Goal: Transaction & Acquisition: Download file/media

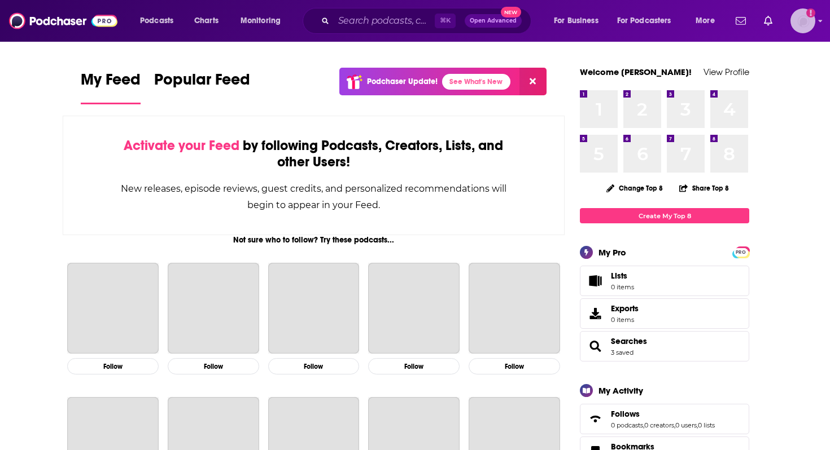
click at [807, 20] on img "Logged in as DKCLifestyle" at bounding box center [802, 20] width 25 height 25
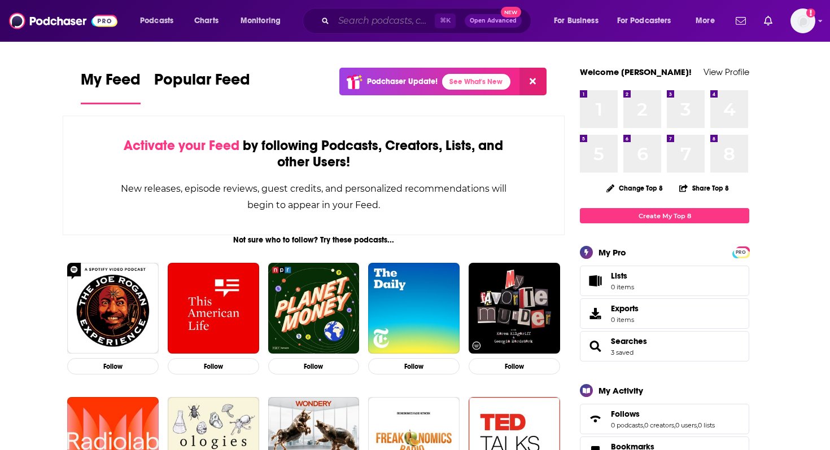
click at [367, 24] on input "Search podcasts, credits, & more..." at bounding box center [384, 21] width 101 height 18
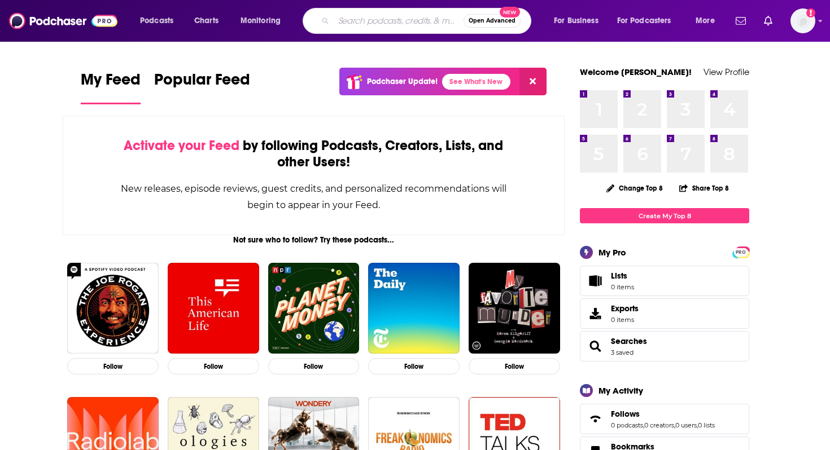
paste input "[PERSON_NAME]"
type input "[PERSON_NAME]"
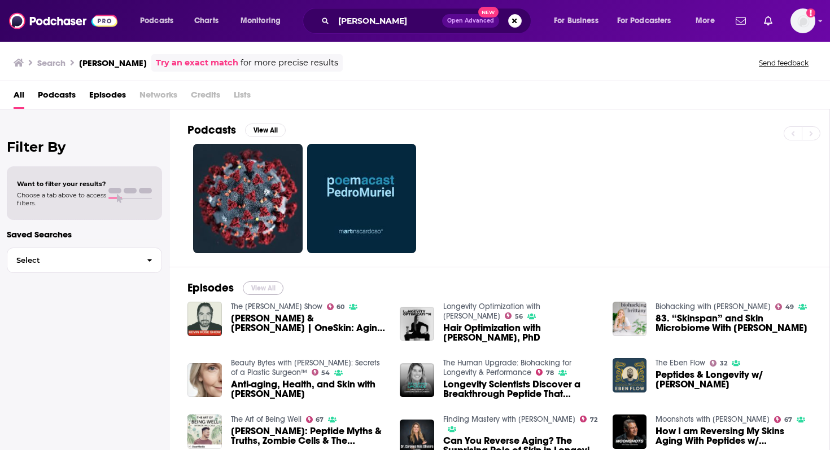
click at [272, 285] on button "View All" at bounding box center [263, 289] width 41 height 14
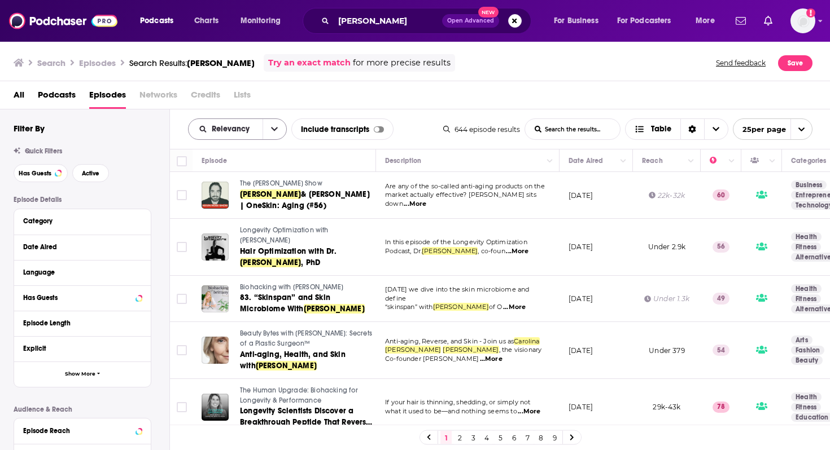
click at [276, 128] on icon "open menu" at bounding box center [274, 130] width 7 height 4
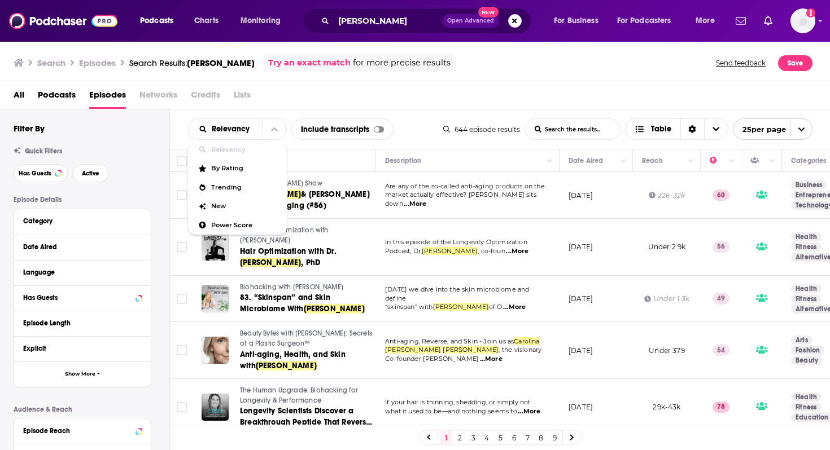
click at [436, 102] on div "All Podcasts Episodes Networks Credits Lists" at bounding box center [418, 97] width 808 height 23
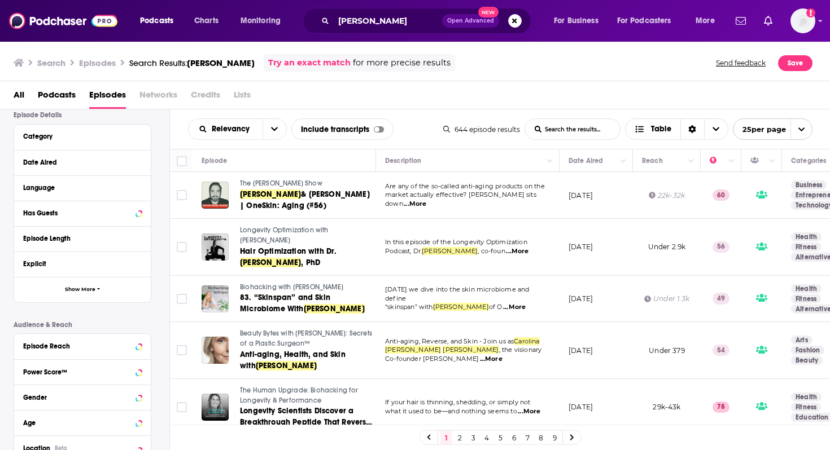
scroll to position [88, 0]
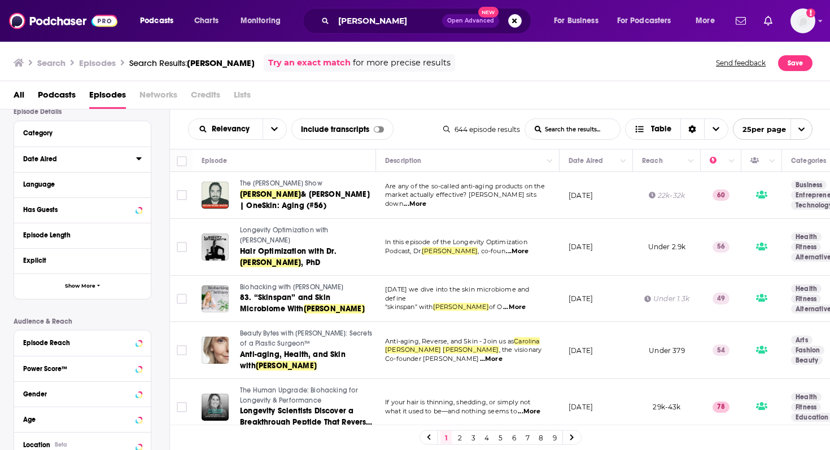
click at [140, 161] on icon at bounding box center [139, 158] width 6 height 9
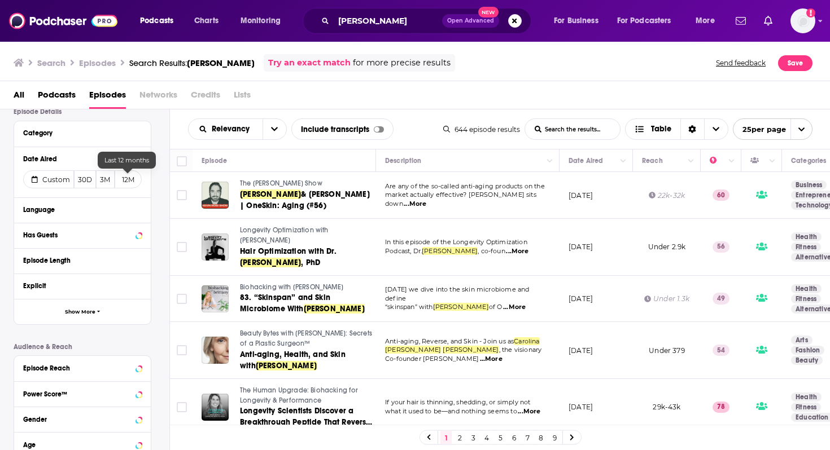
click at [127, 184] on button "12M" at bounding box center [128, 179] width 27 height 18
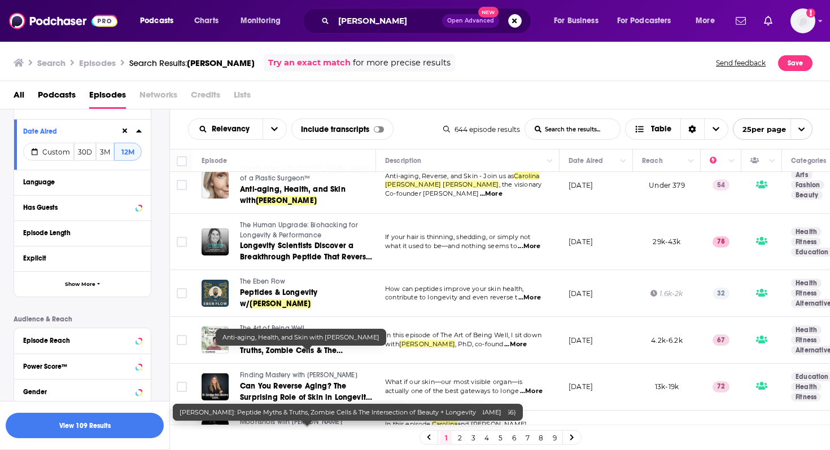
scroll to position [0, 0]
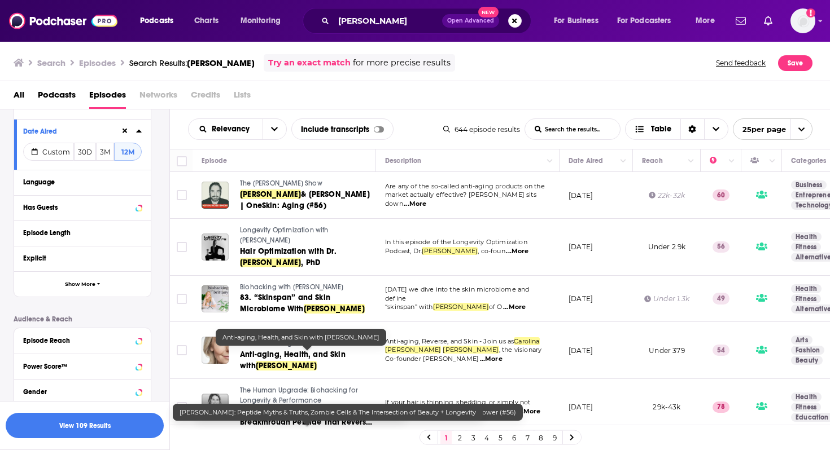
click at [60, 95] on span "Podcasts" at bounding box center [57, 97] width 38 height 23
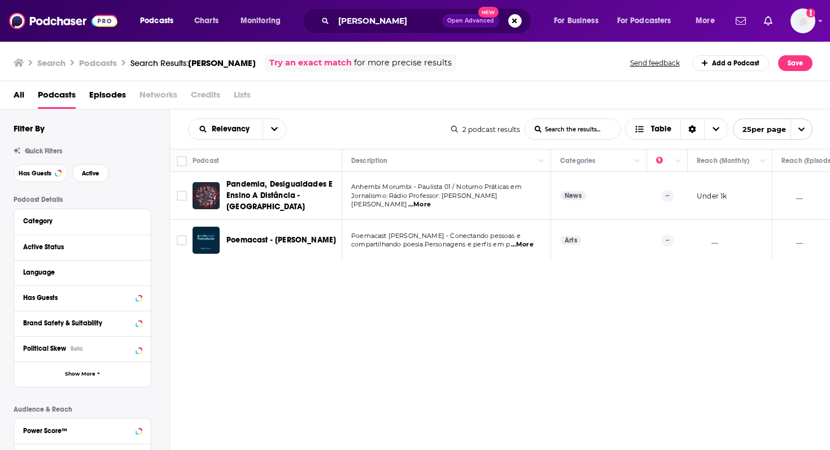
click at [113, 97] on span "Episodes" at bounding box center [107, 97] width 37 height 23
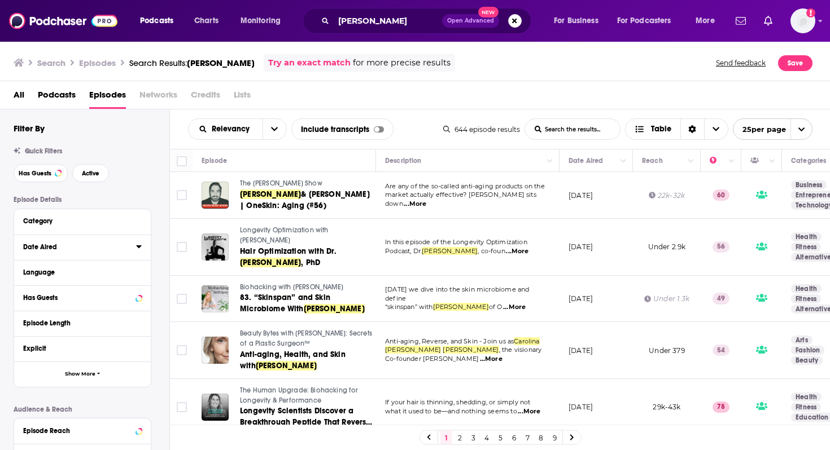
click at [139, 250] on icon at bounding box center [139, 246] width 6 height 9
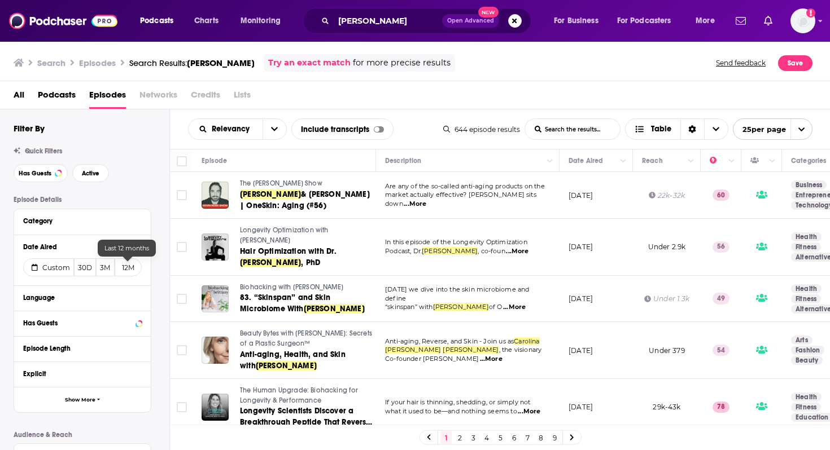
click at [130, 270] on button "12M" at bounding box center [128, 268] width 27 height 18
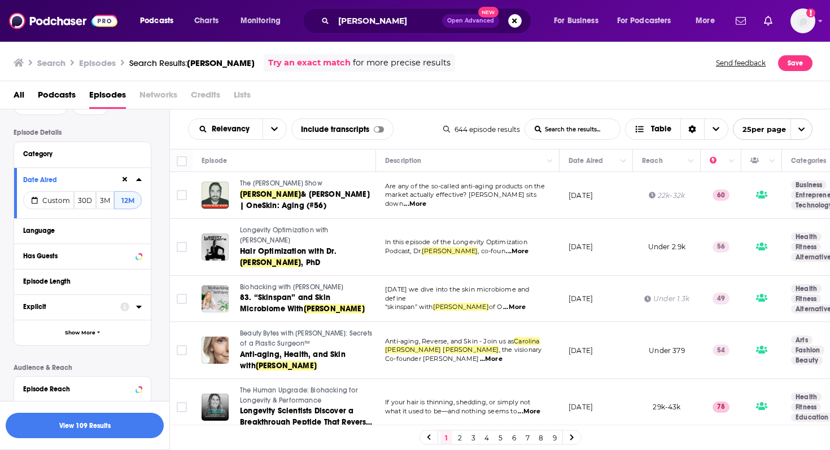
scroll to position [52, 0]
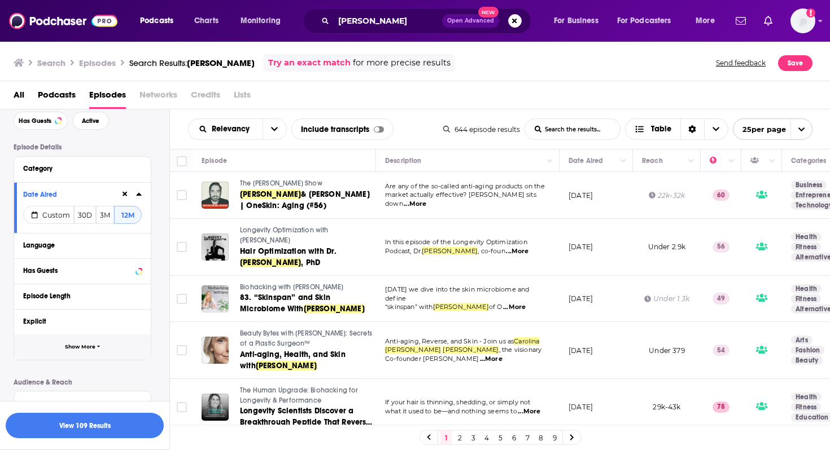
click at [73, 350] on span "Show More" at bounding box center [80, 347] width 30 height 6
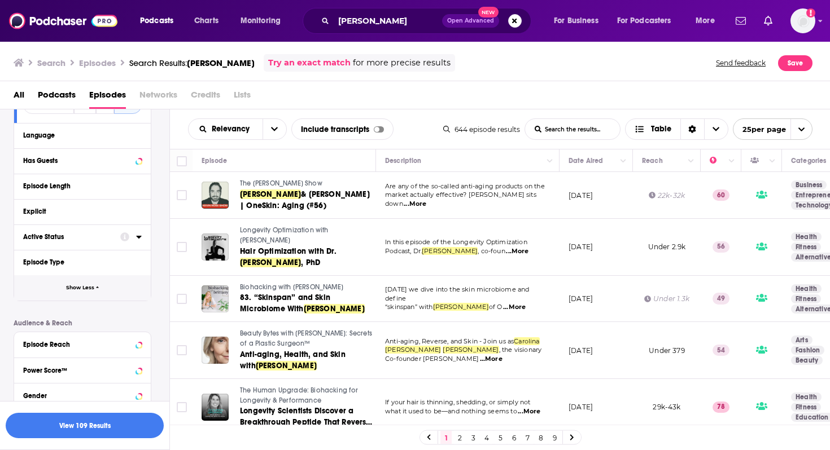
scroll to position [260, 0]
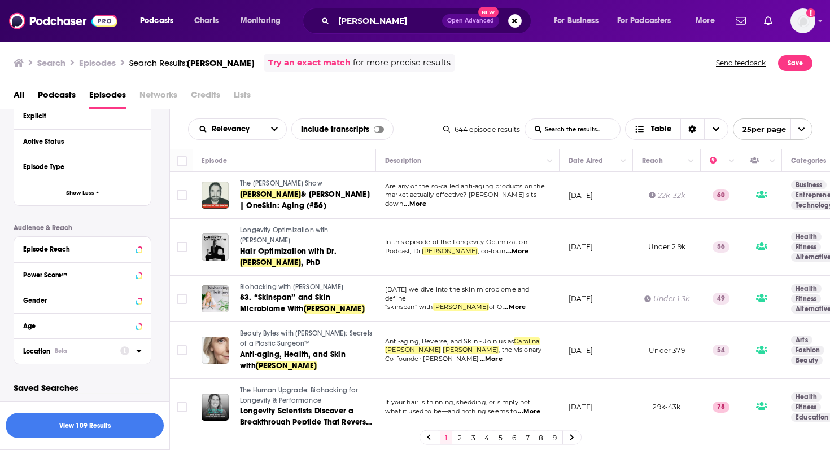
click at [141, 353] on icon at bounding box center [139, 351] width 6 height 9
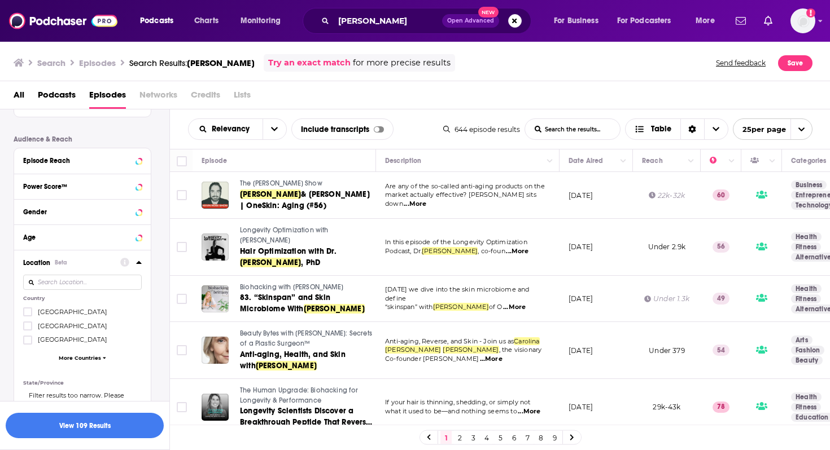
scroll to position [391, 0]
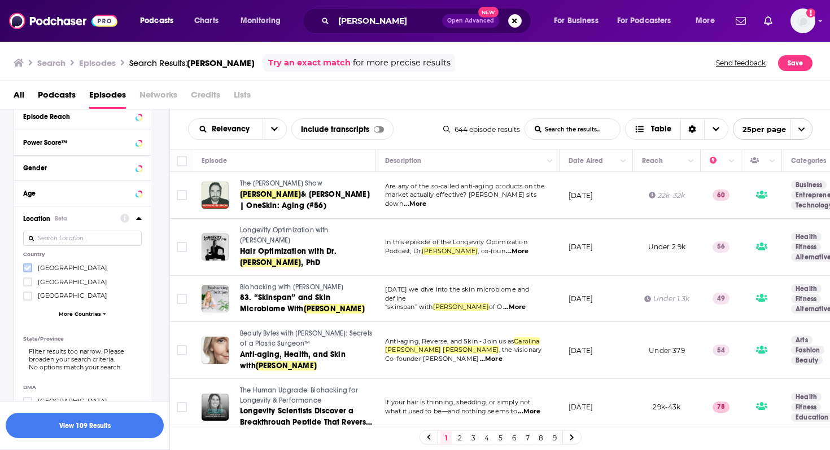
click at [28, 269] on icon at bounding box center [27, 268] width 7 height 5
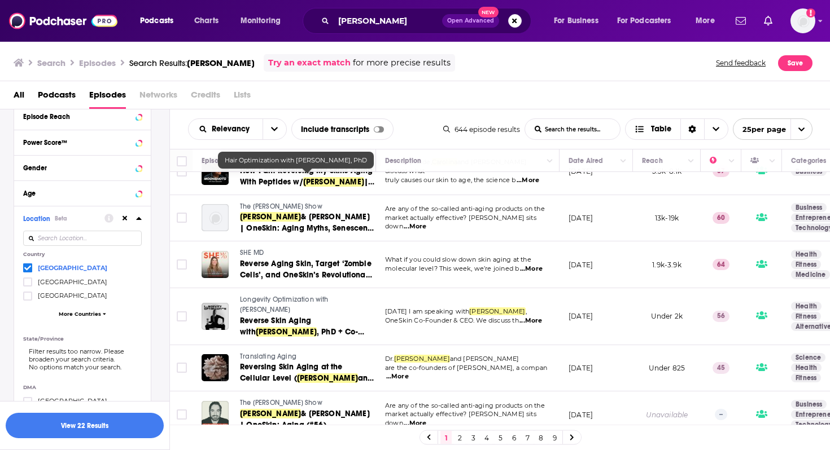
scroll to position [962, 0]
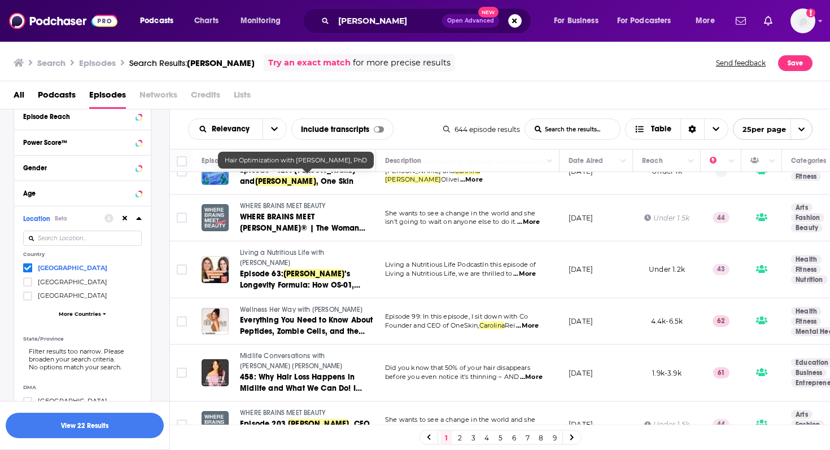
click at [138, 220] on icon at bounding box center [138, 218] width 5 height 3
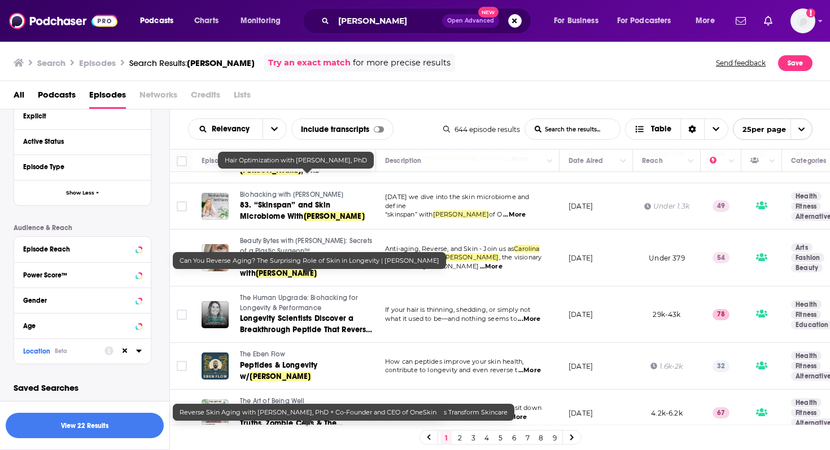
scroll to position [0, 0]
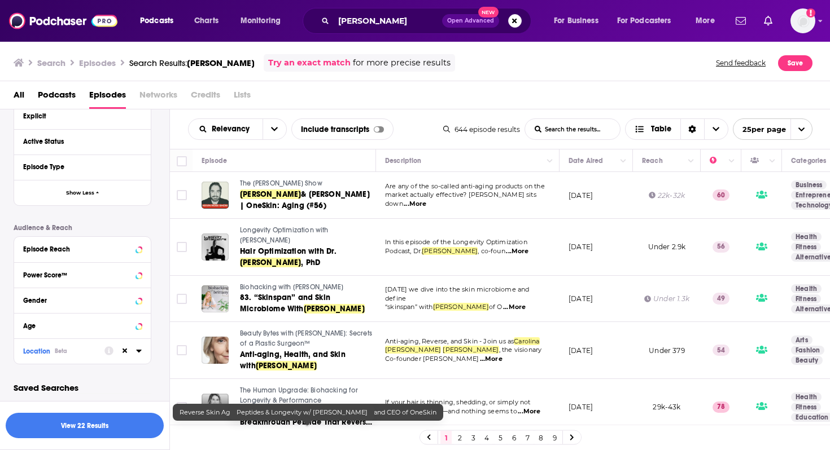
click at [139, 352] on icon at bounding box center [138, 351] width 5 height 3
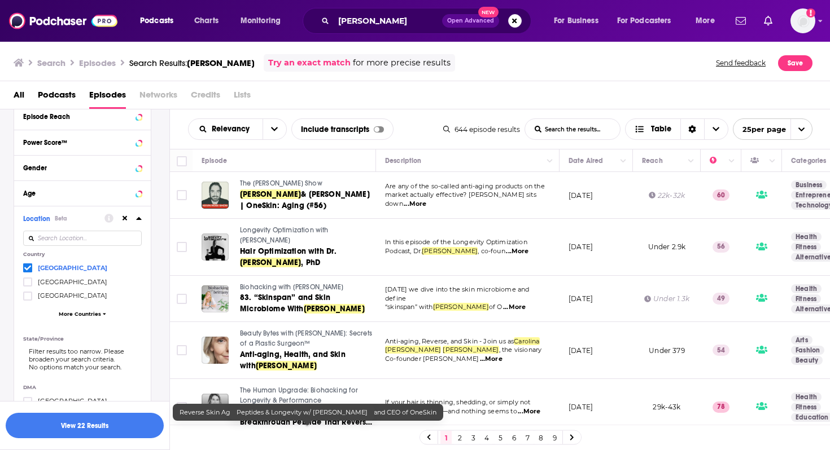
click at [126, 220] on icon at bounding box center [124, 218] width 5 height 7
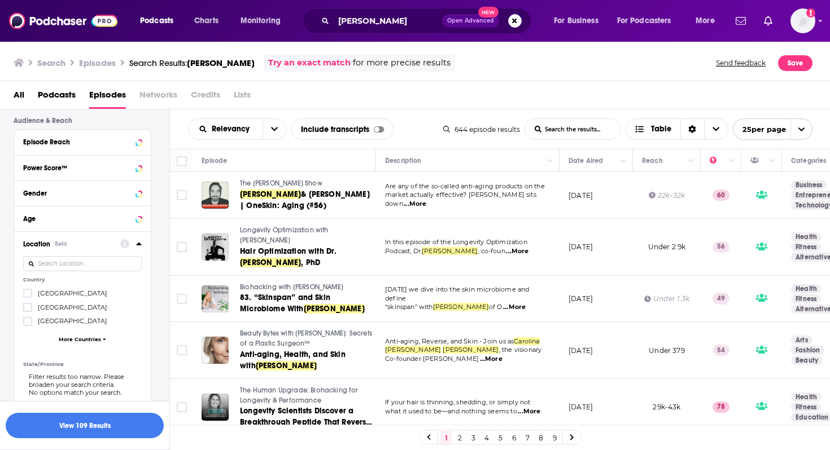
scroll to position [366, 0]
click at [28, 294] on icon at bounding box center [27, 293] width 7 height 7
click at [98, 432] on button "View 22 Results" at bounding box center [85, 425] width 158 height 25
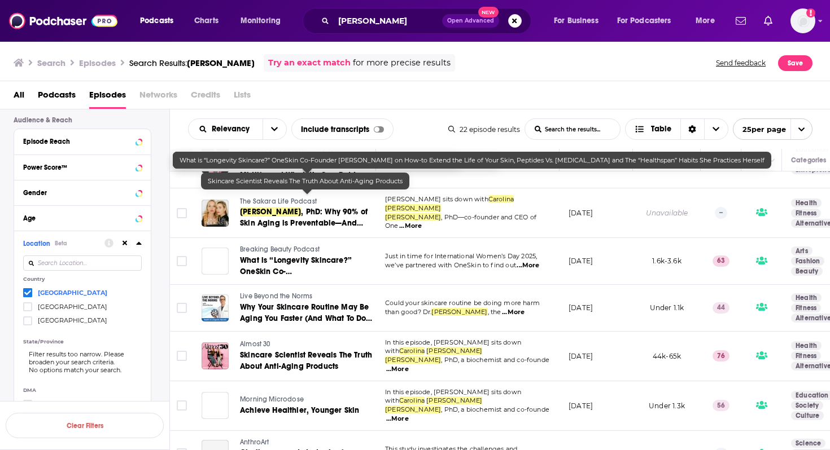
scroll to position [773, 0]
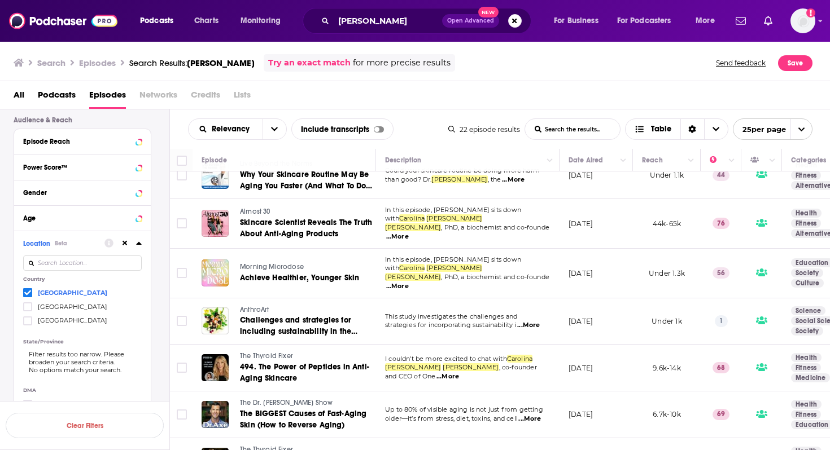
click at [398, 91] on div "All Podcasts Episodes Networks Credits Lists" at bounding box center [418, 97] width 808 height 23
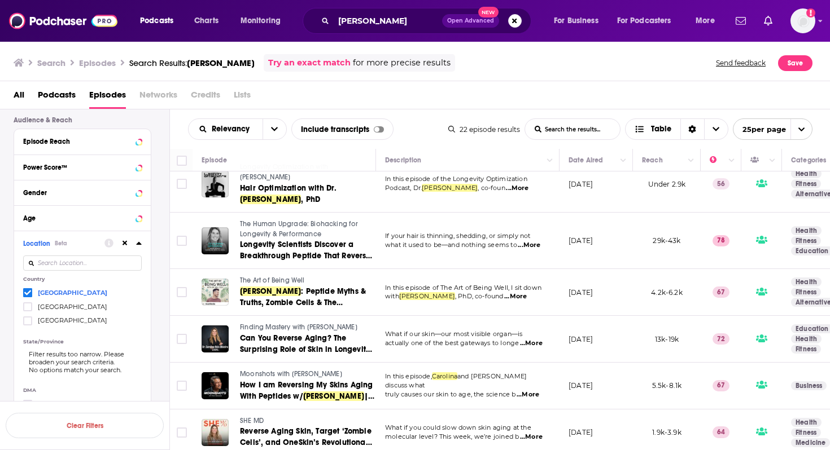
scroll to position [0, 0]
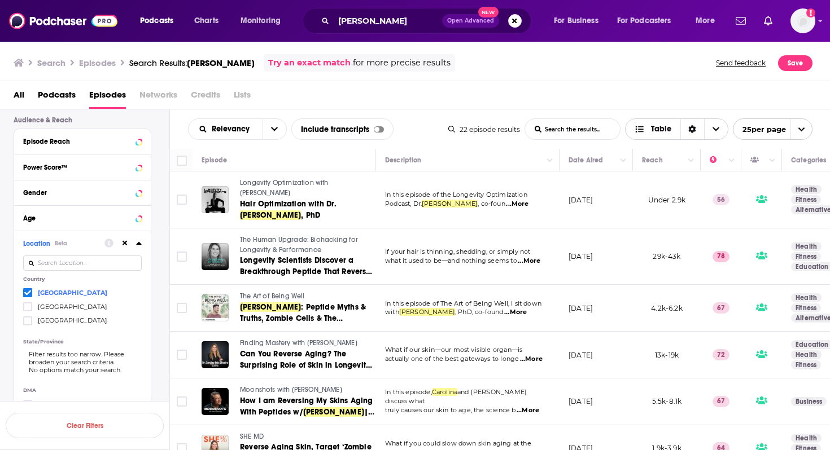
click at [657, 129] on span "Table" at bounding box center [661, 129] width 20 height 8
click at [653, 104] on div "All Podcasts Episodes Networks Credits Lists" at bounding box center [418, 97] width 808 height 23
click at [694, 135] on div "Sort Direction" at bounding box center [692, 129] width 24 height 20
click at [684, 83] on div "All Podcasts Episodes Networks Credits Lists" at bounding box center [415, 95] width 830 height 28
click at [719, 128] on span "Choose View" at bounding box center [716, 129] width 24 height 20
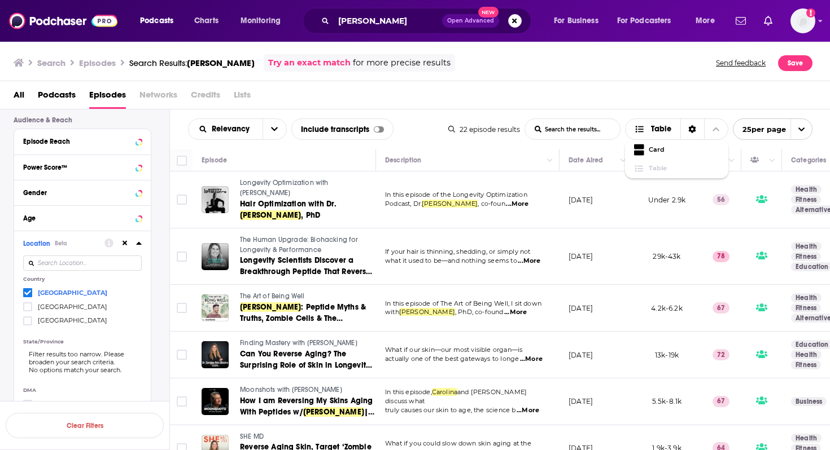
click at [650, 91] on div "All Podcasts Episodes Networks Credits Lists" at bounding box center [418, 97] width 808 height 23
click at [799, 133] on icon "open menu" at bounding box center [801, 129] width 7 height 7
click at [711, 88] on div "All Podcasts Episodes Networks Credits Lists" at bounding box center [418, 97] width 808 height 23
click at [532, 85] on div "All Podcasts Episodes Networks Credits Lists" at bounding box center [415, 95] width 830 height 28
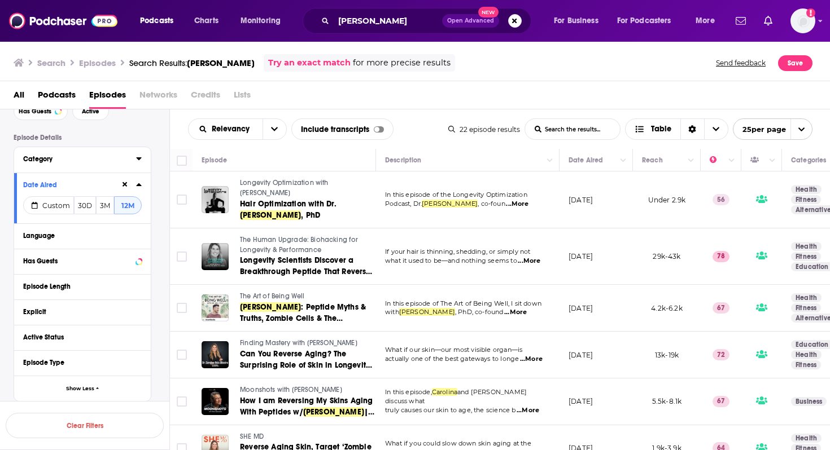
scroll to position [73, 0]
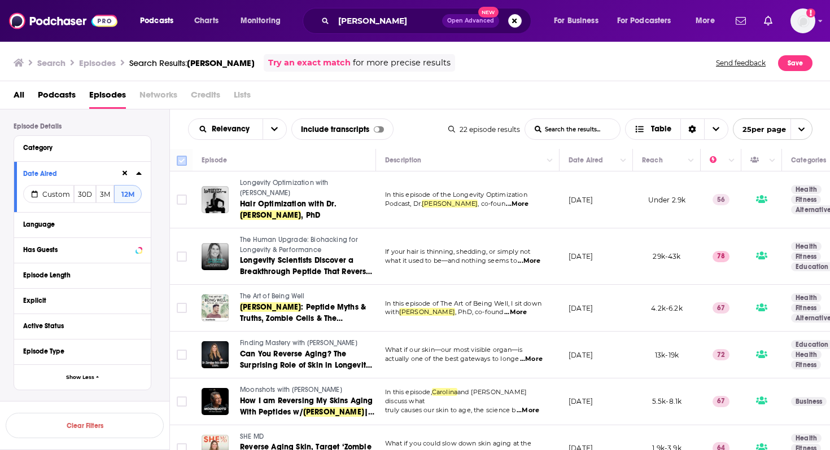
click at [184, 161] on input "Toggle select all" at bounding box center [182, 161] width 10 height 10
checkbox input "true"
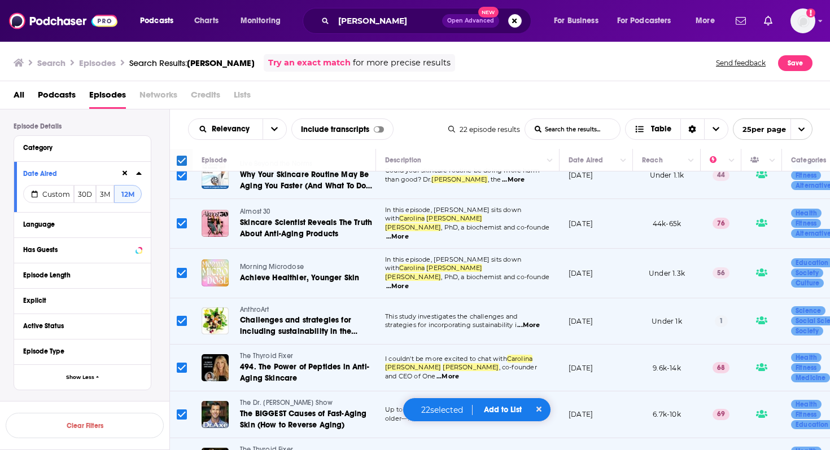
scroll to position [0, 0]
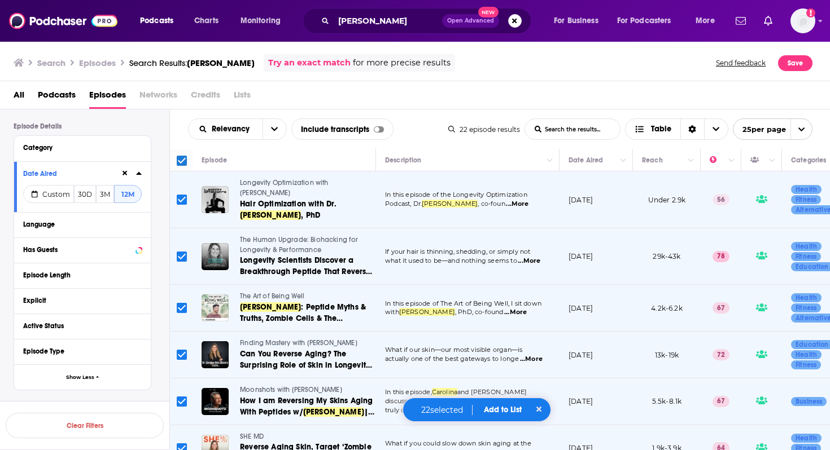
click at [508, 408] on span "Add to List" at bounding box center [503, 410] width 38 height 10
click at [505, 392] on button "Add Podcasts" at bounding box center [499, 388] width 61 height 21
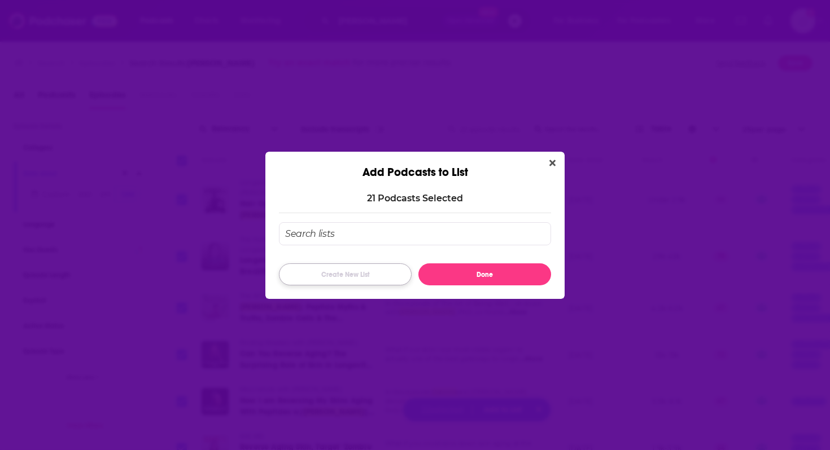
click at [361, 274] on button "Create New List" at bounding box center [345, 275] width 133 height 22
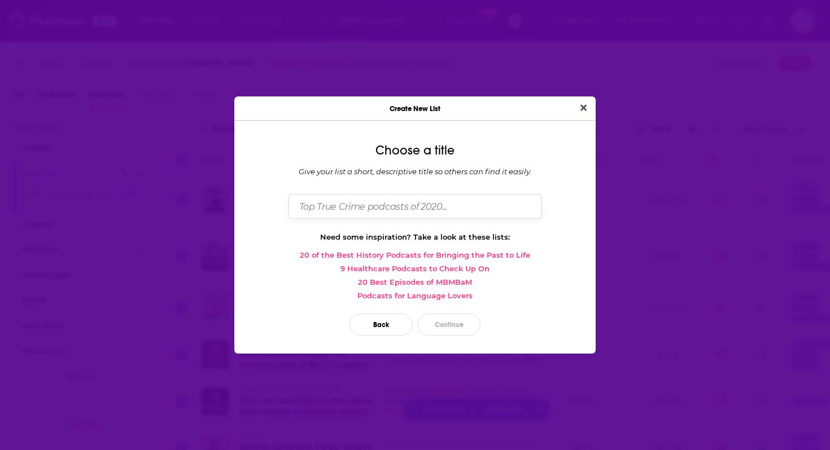
click at [378, 211] on input "Dialog" at bounding box center [414, 206] width 253 height 24
paste input "[PERSON_NAME], PhD"
click at [298, 205] on input "[PERSON_NAME], PhD" at bounding box center [414, 206] width 253 height 24
type input "PA - [PERSON_NAME], PhD"
click at [455, 330] on button "Continue" at bounding box center [448, 325] width 63 height 22
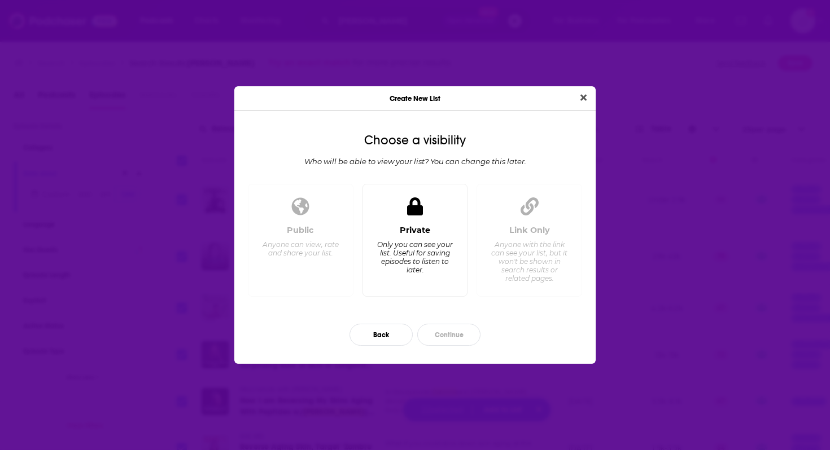
click at [410, 262] on div "Only you can see your list. Useful for saving episodes to listen to later." at bounding box center [414, 257] width 77 height 34
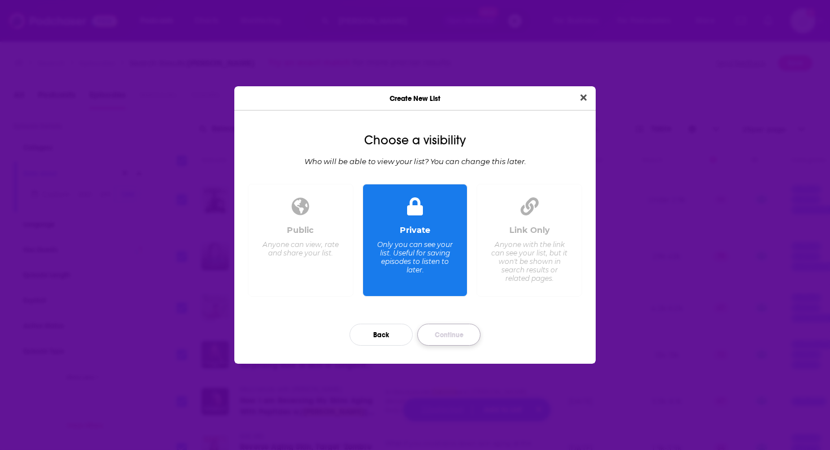
click at [455, 337] on button "Continue" at bounding box center [448, 335] width 63 height 22
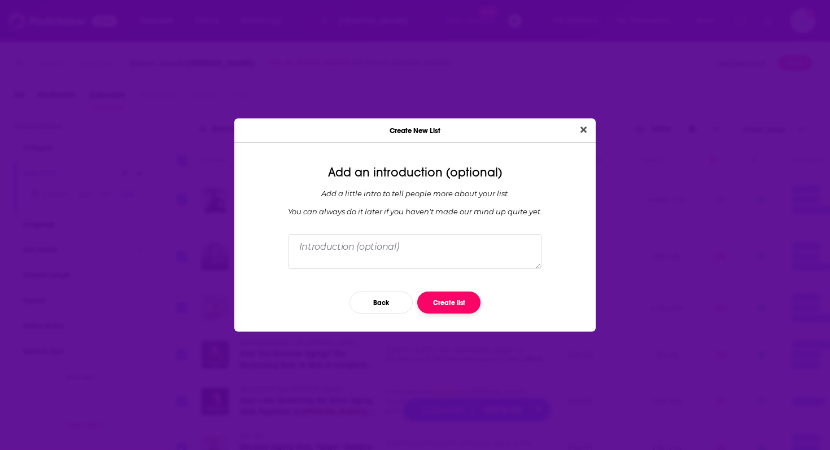
click at [457, 300] on button "Create list" at bounding box center [448, 303] width 63 height 22
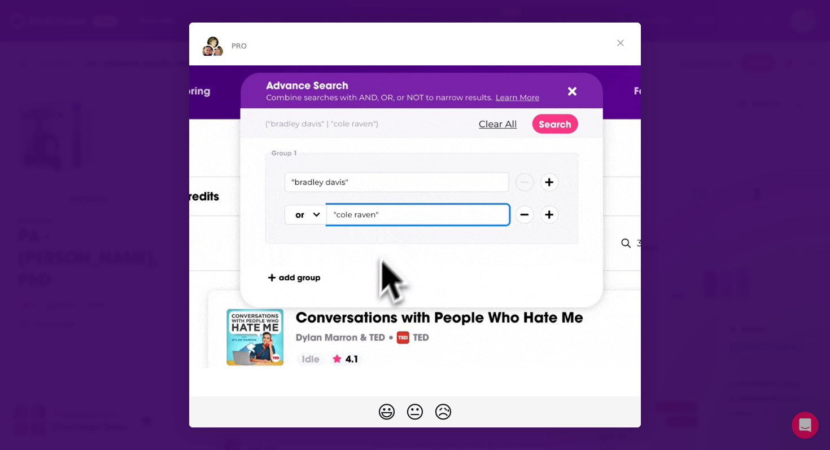
click at [624, 42] on span "Close" at bounding box center [620, 43] width 41 height 41
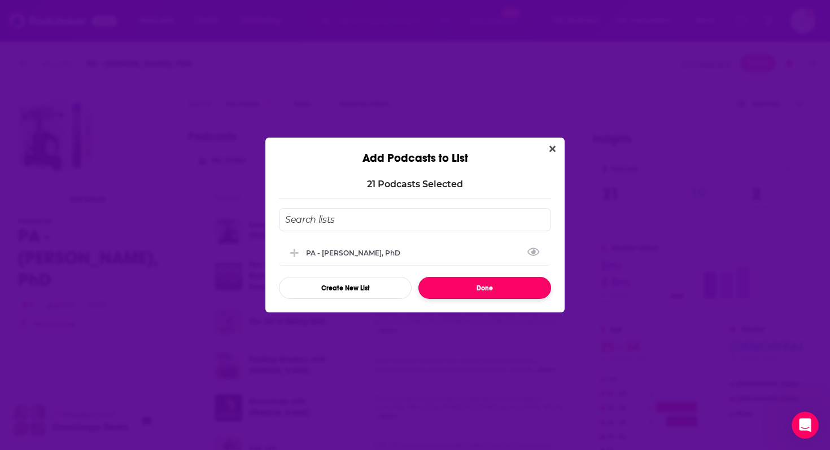
click at [487, 287] on button "Done" at bounding box center [484, 288] width 133 height 22
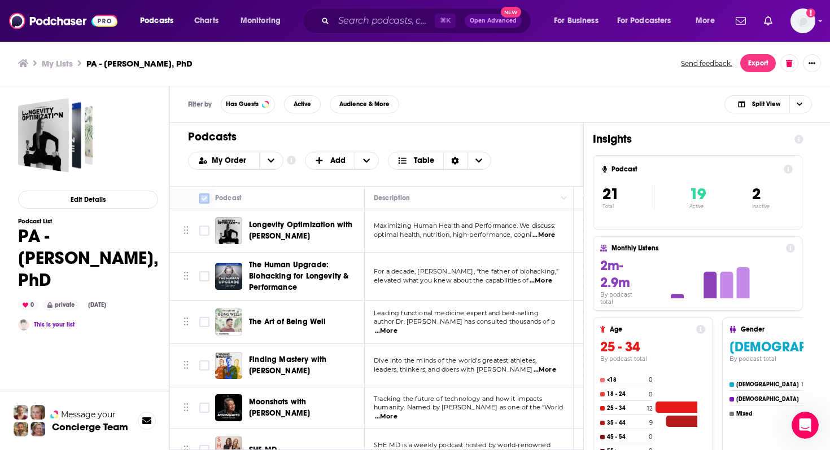
click at [205, 199] on input "Toggle select all" at bounding box center [204, 199] width 10 height 10
checkbox input "true"
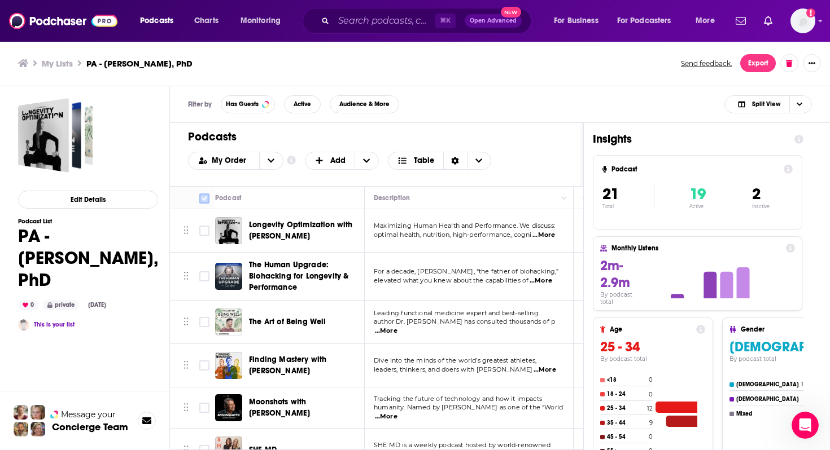
checkbox input "true"
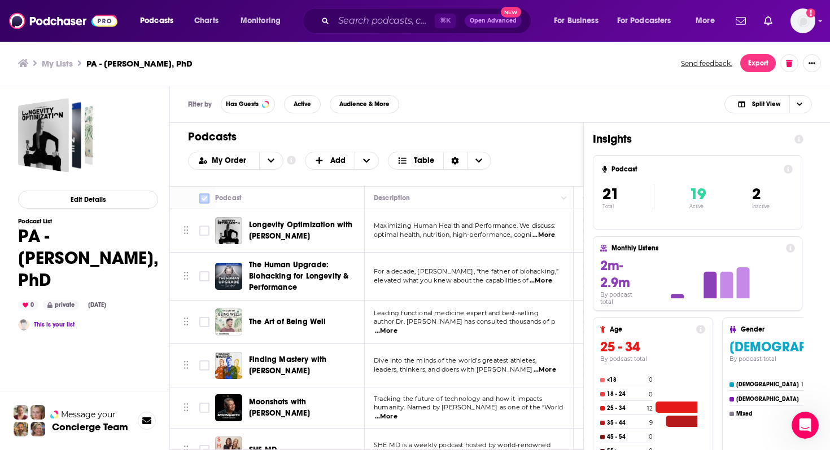
checkbox input "true"
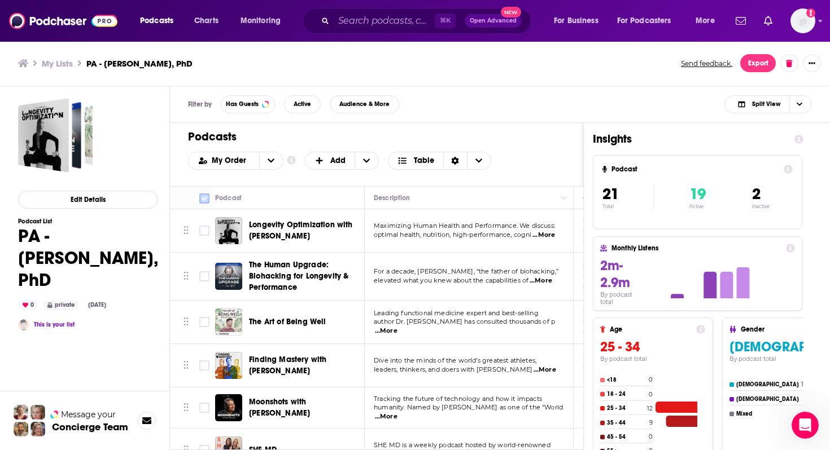
checkbox input "true"
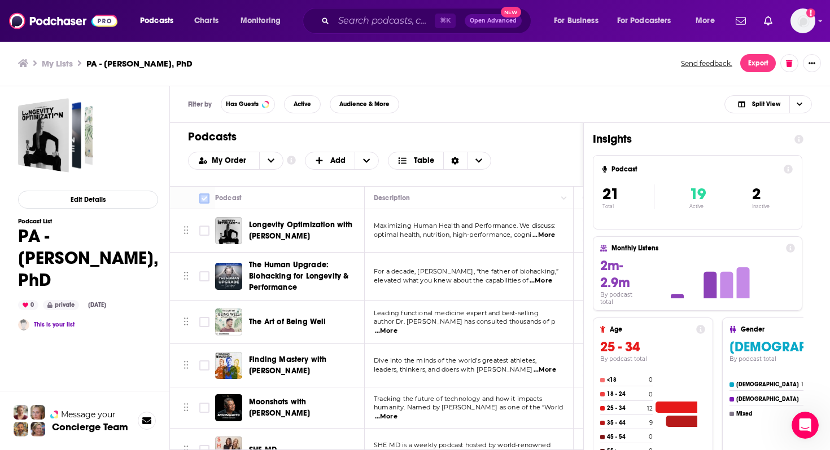
checkbox input "true"
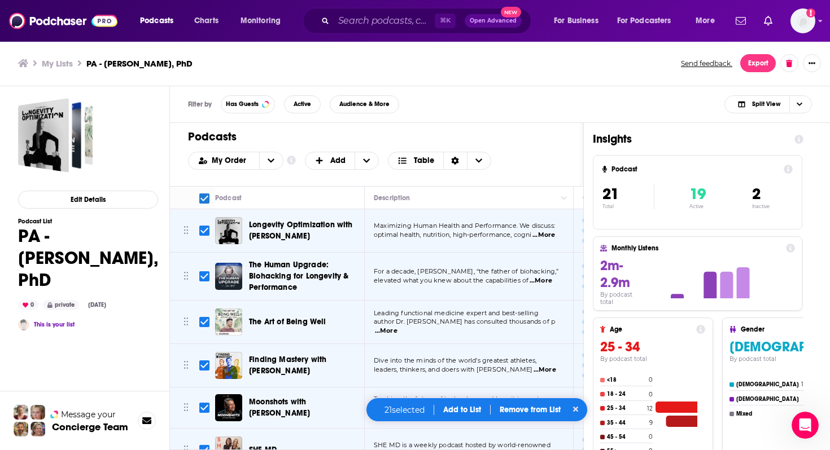
click at [204, 199] on input "Toggle select all" at bounding box center [204, 199] width 10 height 10
checkbox input "false"
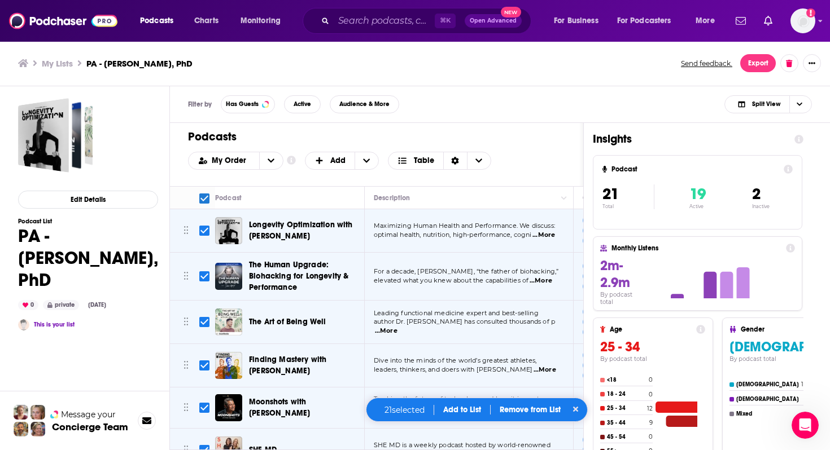
checkbox input "false"
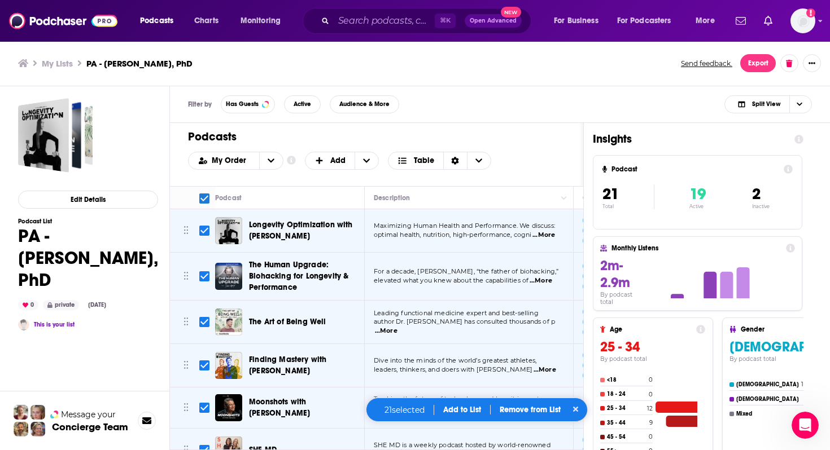
checkbox input "false"
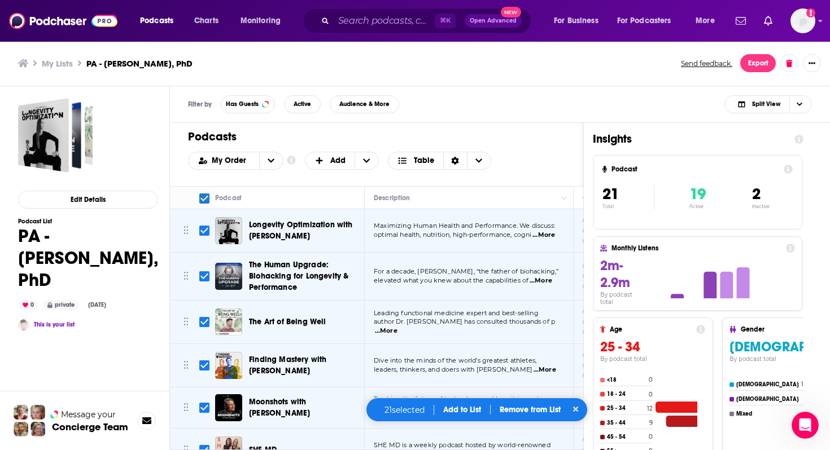
checkbox input "false"
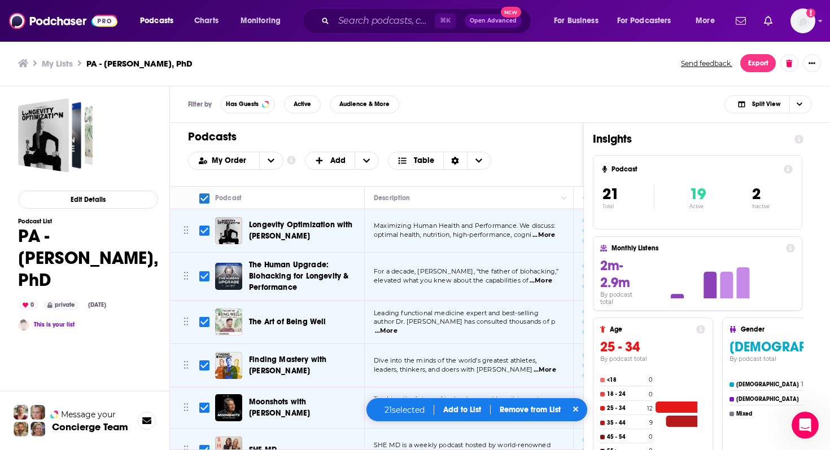
checkbox input "false"
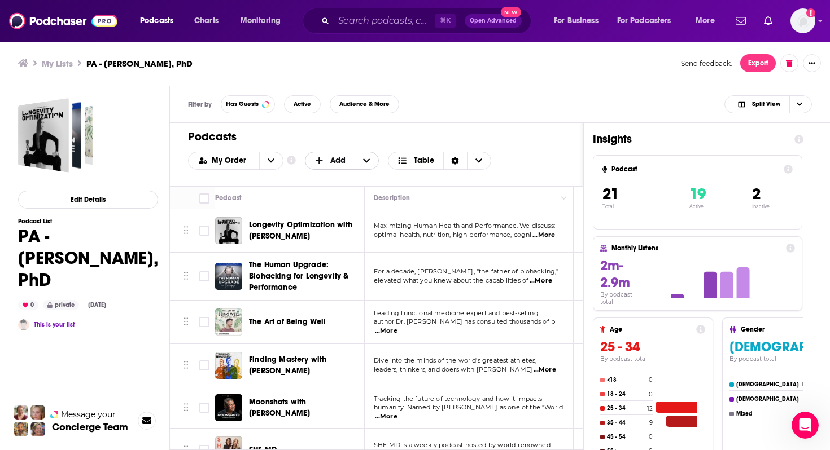
click at [365, 159] on icon "+ Add" at bounding box center [366, 161] width 7 height 8
click at [377, 128] on div "Podcasts Add My Order Customize Your List Order Select the “My Order” sort and …" at bounding box center [376, 154] width 413 height 63
click at [269, 163] on icon "open menu" at bounding box center [271, 161] width 7 height 8
click at [353, 124] on div "Podcasts Add My Order My Order Alphabetical Power Score Customize Your List Ord…" at bounding box center [376, 154] width 413 height 63
click at [479, 159] on icon "Choose View" at bounding box center [478, 161] width 7 height 4
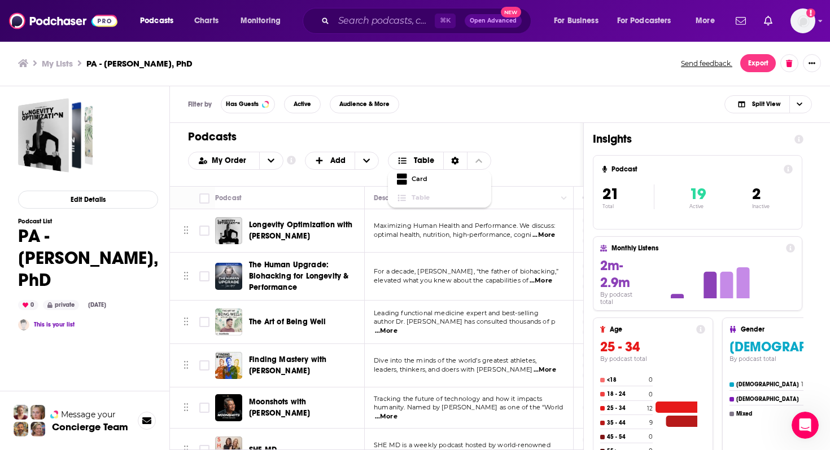
click at [532, 148] on div "Podcasts Add My Order Customize Your List Order Select the “My Order” sort and …" at bounding box center [376, 154] width 413 height 63
click at [452, 159] on icon "Sort Direction" at bounding box center [455, 161] width 7 height 8
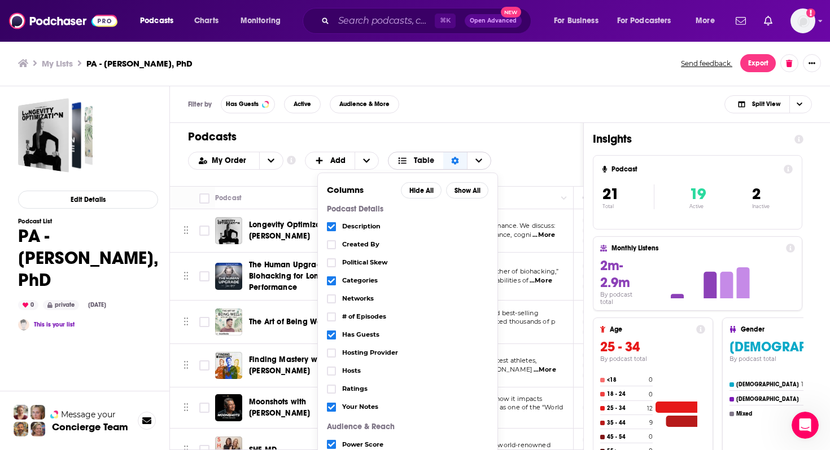
scroll to position [119, 0]
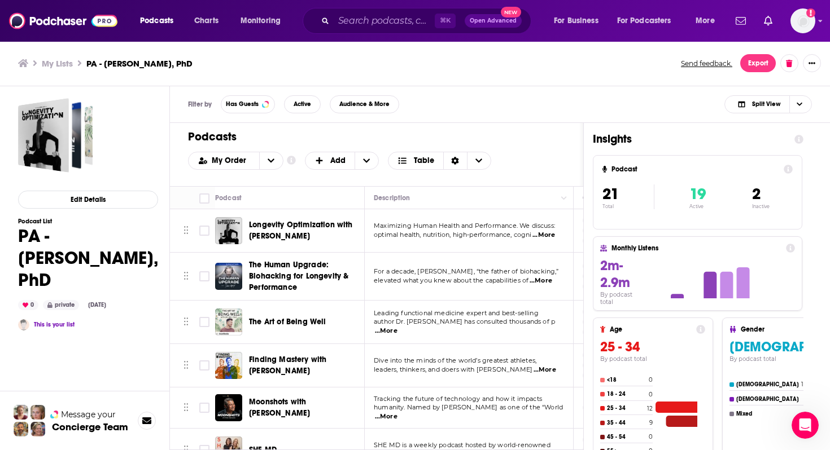
click at [526, 139] on h1 "Podcasts" at bounding box center [372, 137] width 368 height 14
click at [762, 64] on button "Export" at bounding box center [758, 63] width 36 height 18
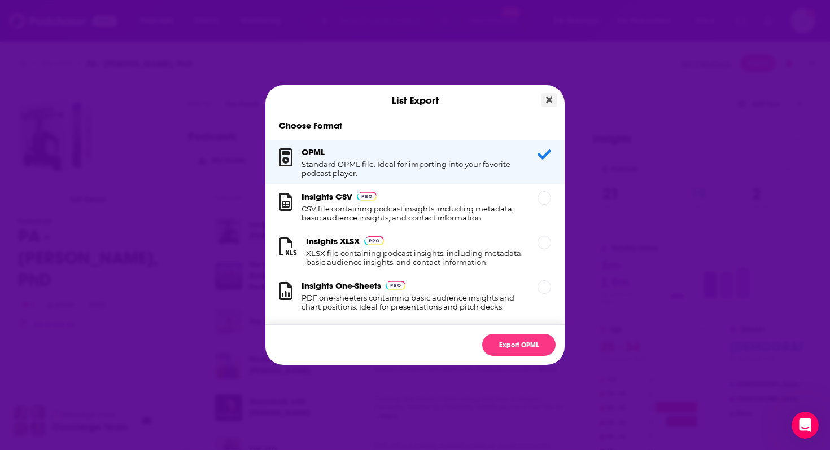
click at [553, 102] on button "Close" at bounding box center [548, 100] width 15 height 14
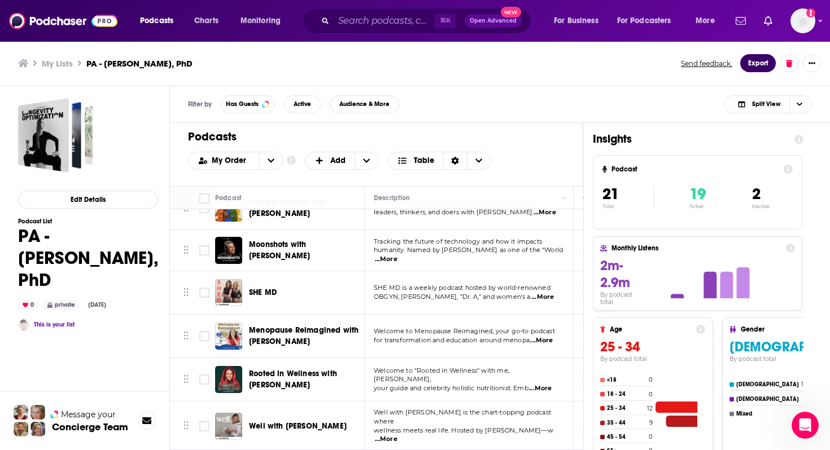
scroll to position [0, 0]
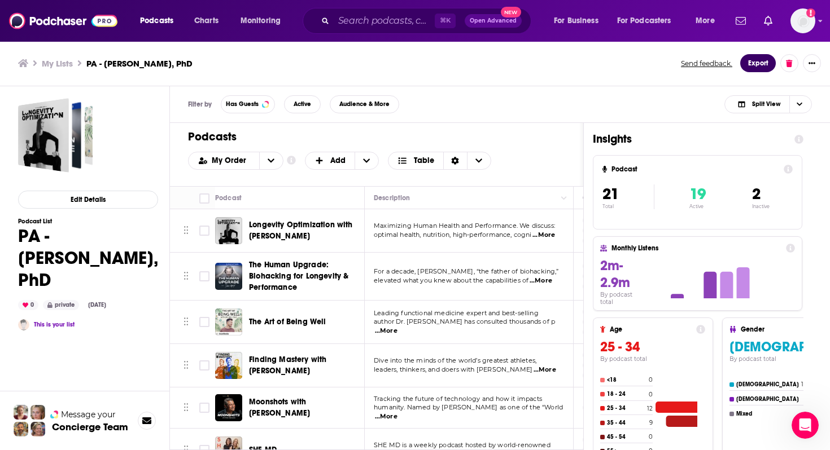
click at [759, 65] on button "Export" at bounding box center [758, 63] width 36 height 18
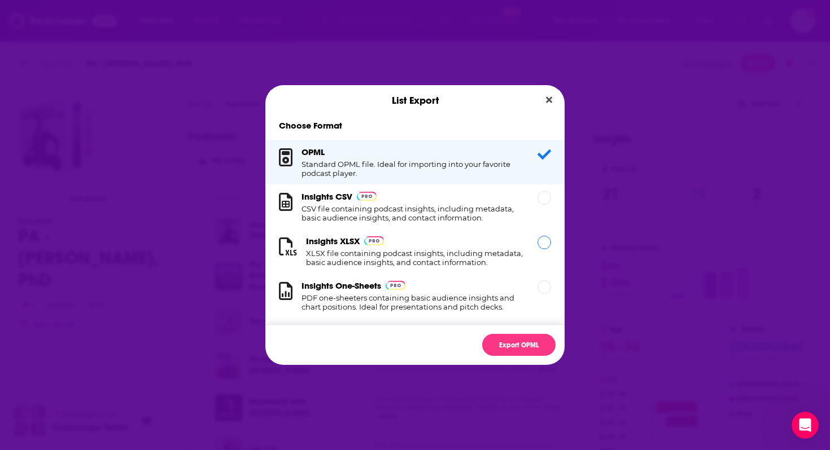
scroll to position [11, 0]
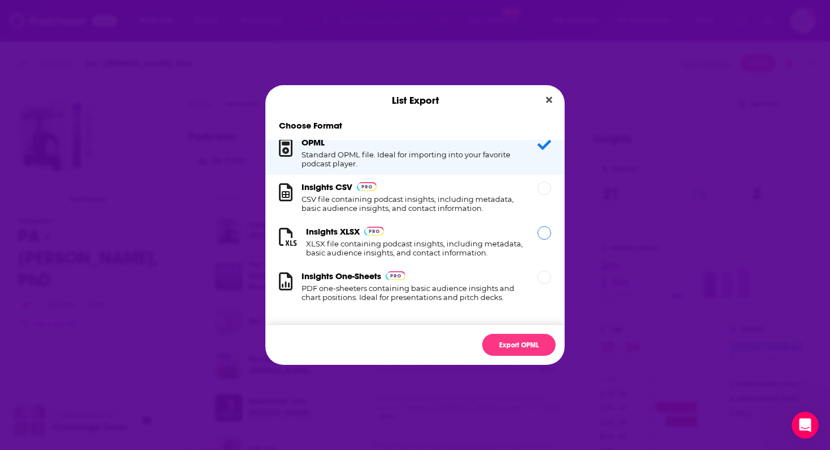
click at [543, 230] on div "Dialog" at bounding box center [544, 233] width 14 height 14
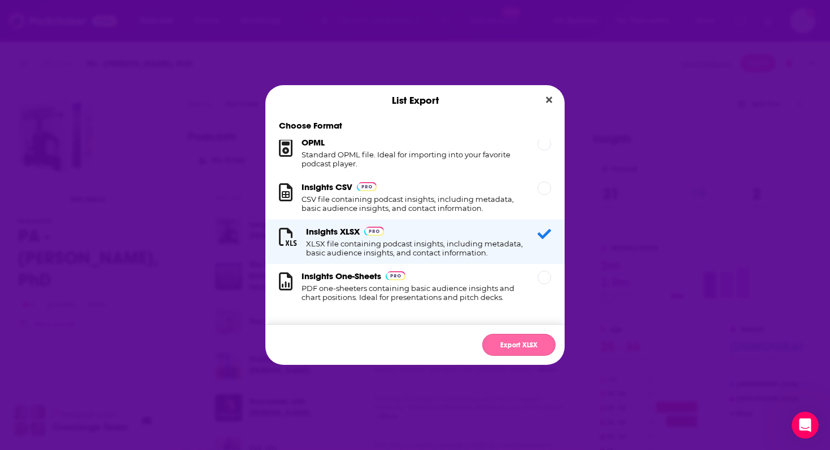
click at [531, 345] on button "Export XLSX" at bounding box center [518, 345] width 73 height 22
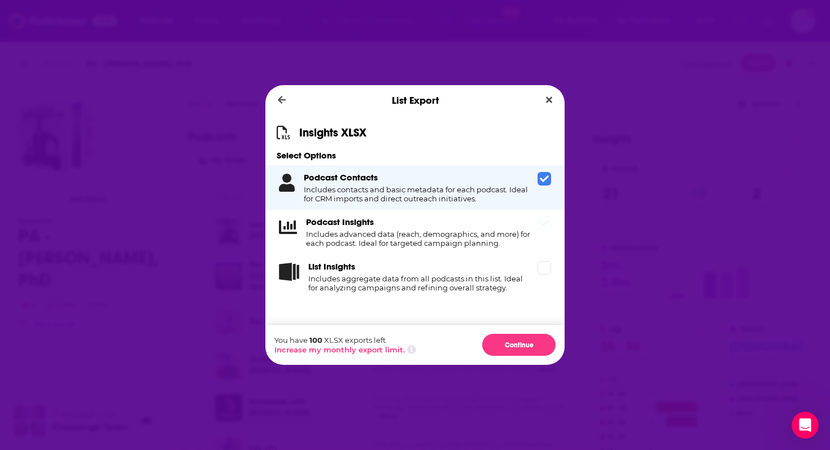
click at [541, 227] on icon "Dialog" at bounding box center [544, 223] width 9 height 9
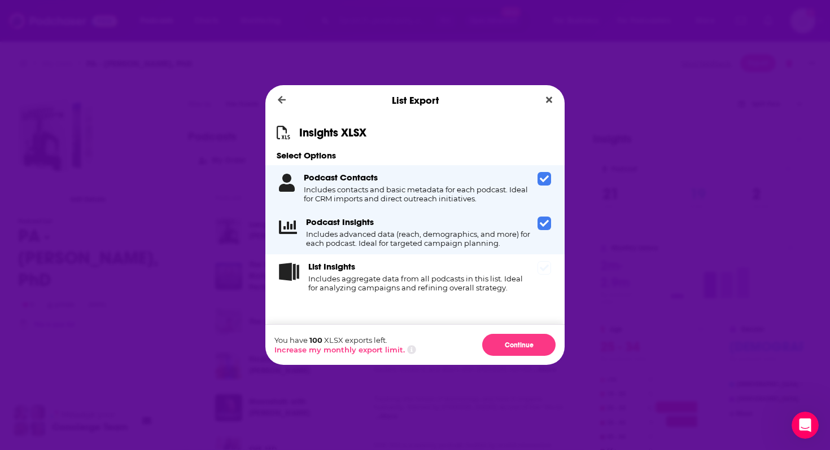
click at [545, 272] on icon "Dialog" at bounding box center [544, 268] width 9 height 9
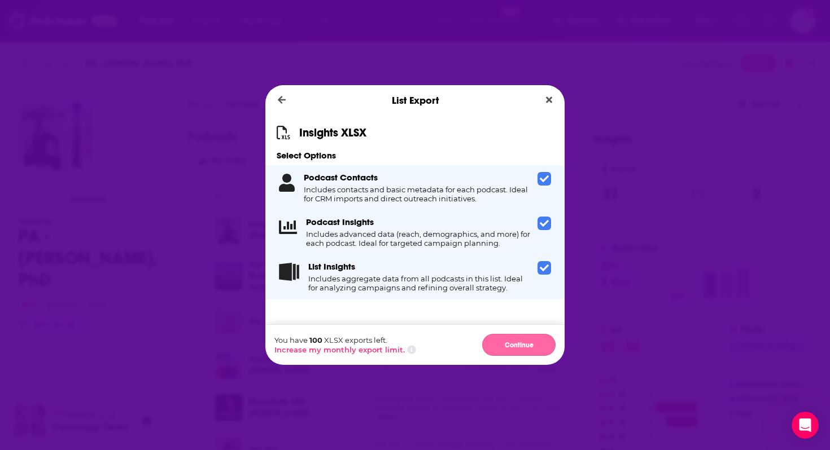
click at [526, 344] on button "Continue" at bounding box center [518, 345] width 73 height 22
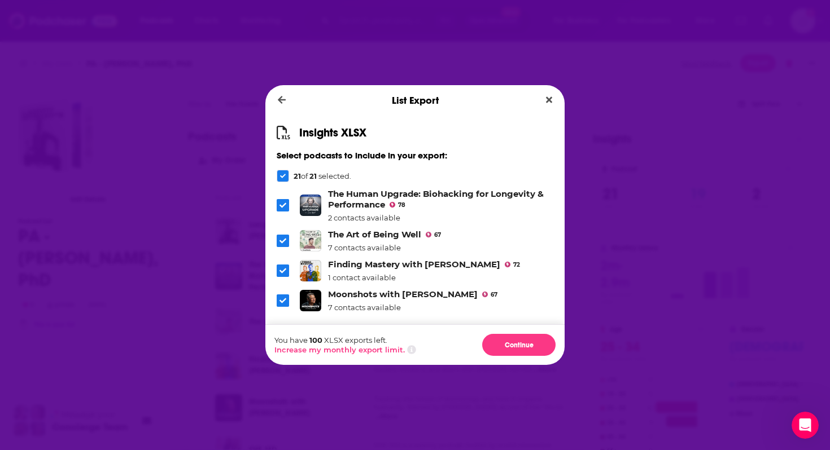
scroll to position [0, 0]
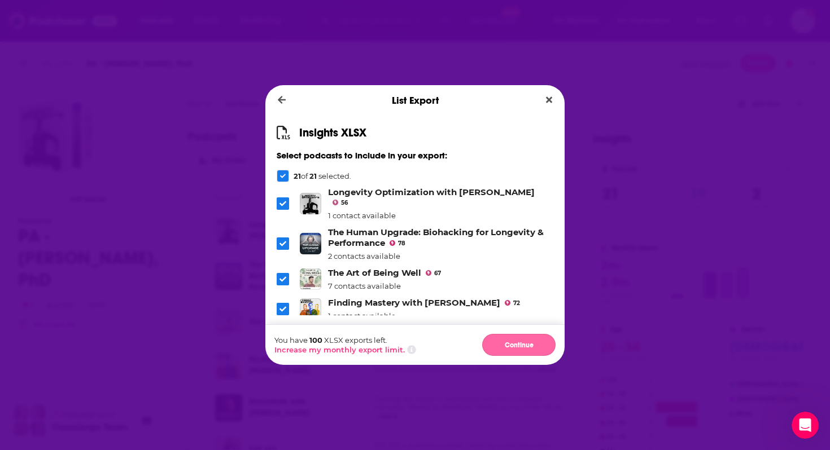
click at [522, 347] on button "Continue" at bounding box center [518, 345] width 73 height 22
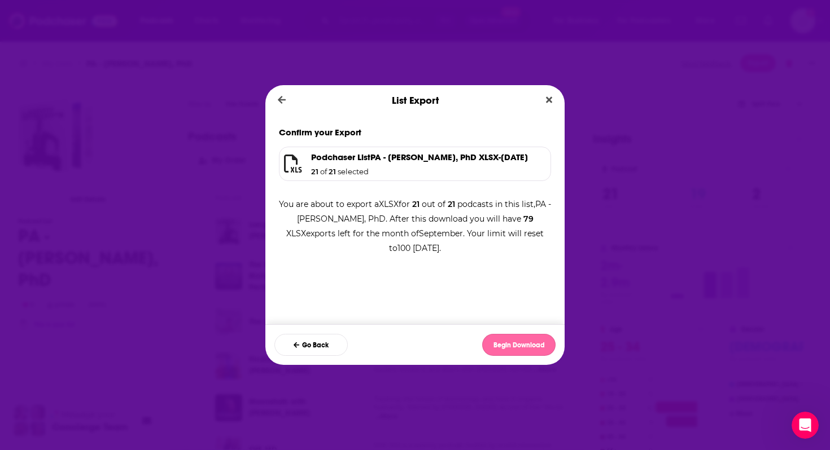
click at [522, 345] on button "Begin Download" at bounding box center [518, 345] width 73 height 22
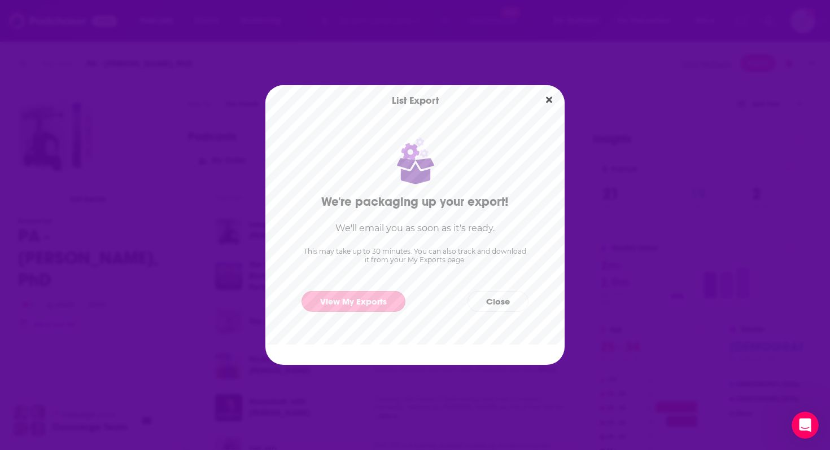
click at [366, 303] on link "View My Exports" at bounding box center [353, 301] width 104 height 21
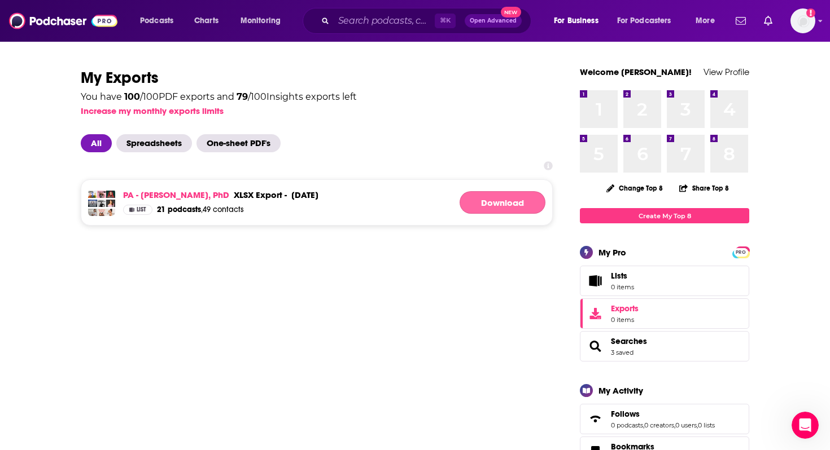
click at [516, 206] on link "Download" at bounding box center [503, 202] width 86 height 23
